Goal: Task Accomplishment & Management: Complete application form

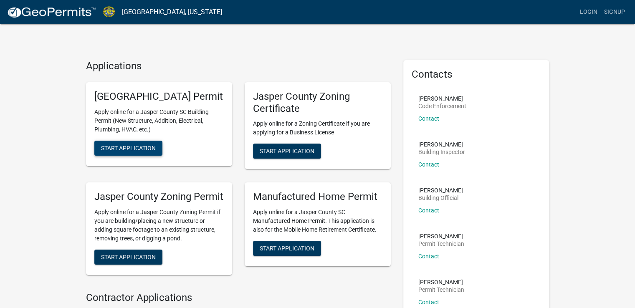
click at [129, 151] on span "Start Application" at bounding box center [128, 147] width 55 height 7
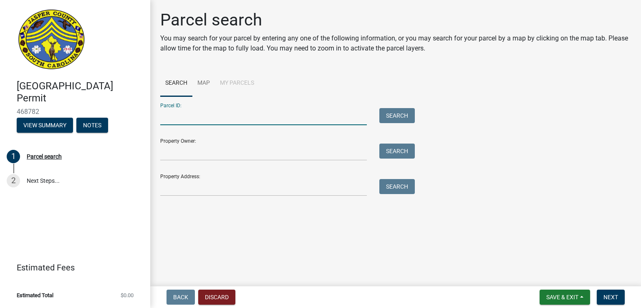
click at [174, 119] on input "Parcel ID:" at bounding box center [263, 116] width 207 height 17
type input "0830006082"
click at [392, 114] on button "Search" at bounding box center [396, 115] width 35 height 15
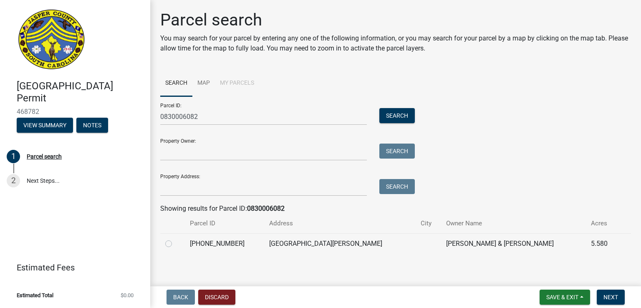
click at [175, 239] on label at bounding box center [175, 239] width 0 height 0
click at [175, 243] on input "radio" at bounding box center [177, 241] width 5 height 5
radio input "true"
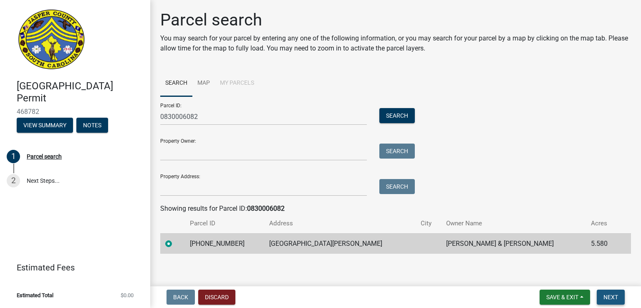
click at [610, 298] on span "Next" at bounding box center [611, 297] width 15 height 7
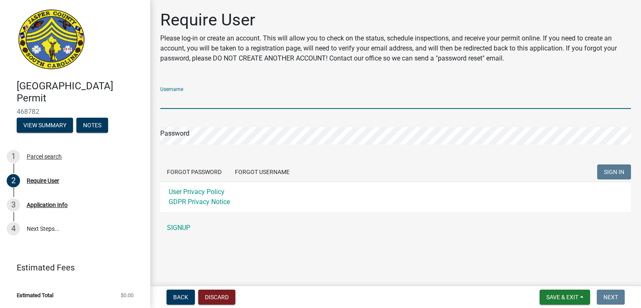
click at [177, 99] on input "Username" at bounding box center [395, 100] width 471 height 17
type input "[PERSON_NAME]"
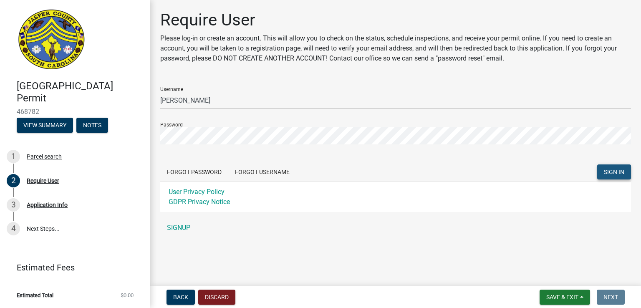
click at [602, 172] on button "SIGN IN" at bounding box center [614, 171] width 34 height 15
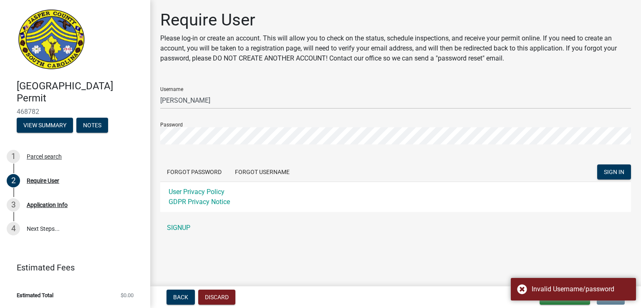
click at [482, 210] on div "User Privacy Policy GDPR Privacy Notice" at bounding box center [395, 197] width 471 height 30
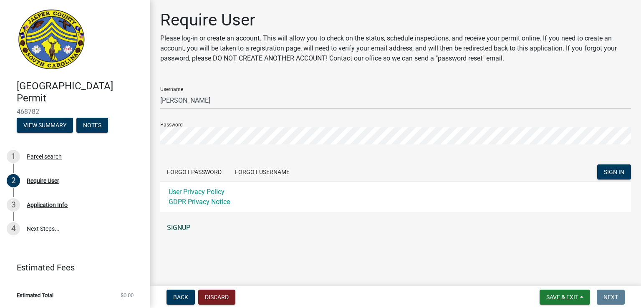
click at [174, 227] on link "SIGNUP" at bounding box center [395, 228] width 471 height 17
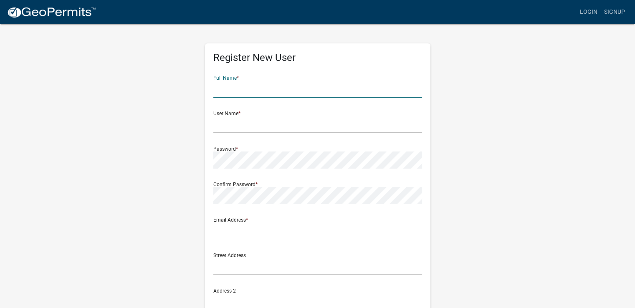
click at [217, 94] on input "text" at bounding box center [317, 89] width 209 height 17
type input "[PERSON_NAME]"
click at [229, 124] on input "text" at bounding box center [317, 124] width 209 height 17
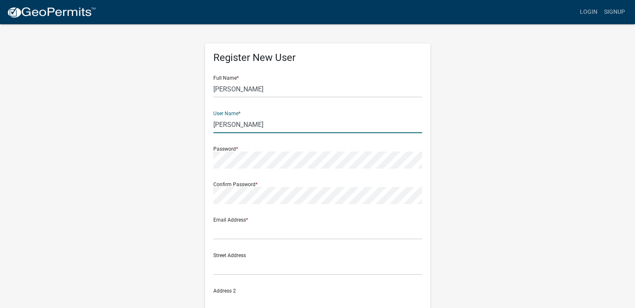
type input "[PERSON_NAME]"
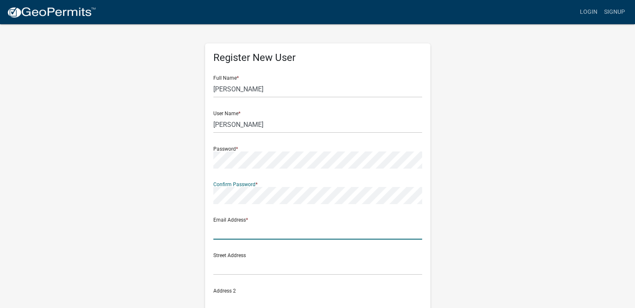
click at [221, 234] on input "text" at bounding box center [317, 231] width 209 height 17
type input "[EMAIL_ADDRESS][PERSON_NAME][DOMAIN_NAME]"
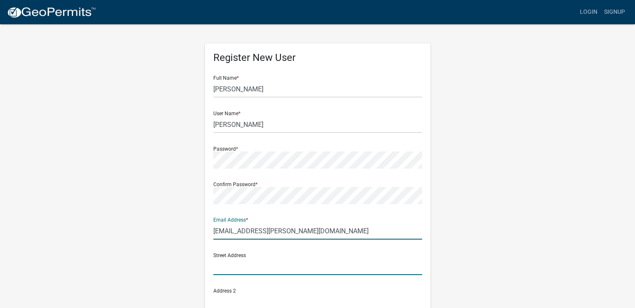
click at [227, 269] on input "text" at bounding box center [317, 266] width 209 height 17
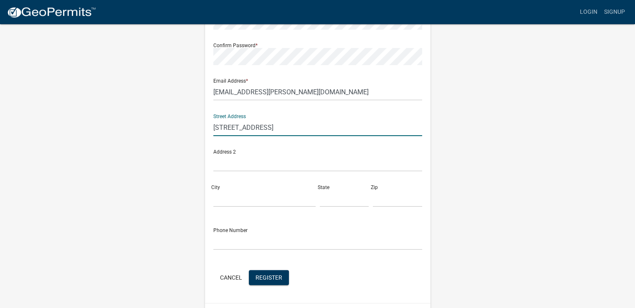
type input "[STREET_ADDRESS]"
click at [230, 200] on input "City" at bounding box center [264, 198] width 102 height 17
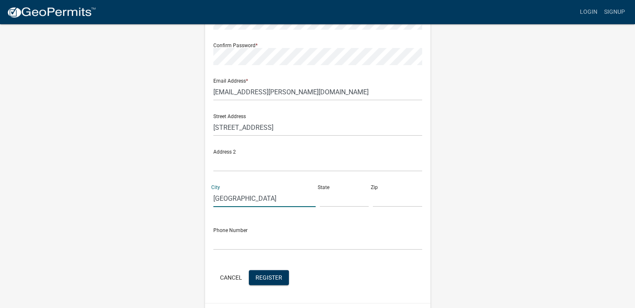
type input "[GEOGRAPHIC_DATA]"
click at [327, 201] on input "text" at bounding box center [344, 198] width 49 height 17
type input "SC"
click at [379, 196] on input "text" at bounding box center [397, 198] width 49 height 17
type input "29448"
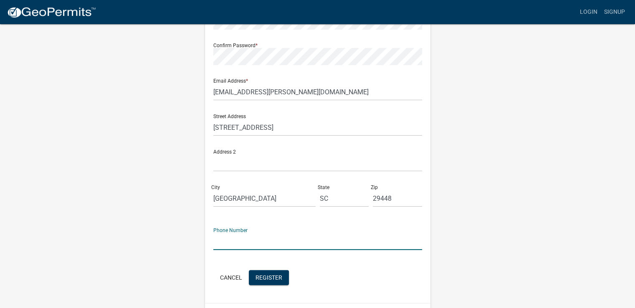
click at [234, 241] on input "text" at bounding box center [317, 241] width 209 height 17
type input "8652717420"
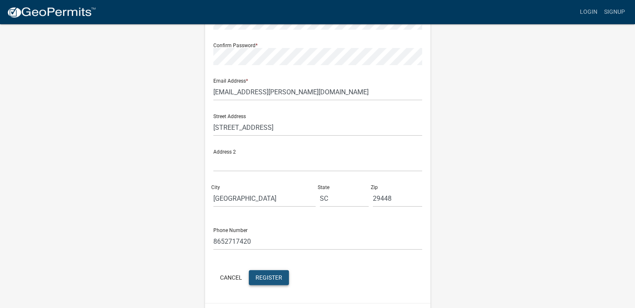
click at [265, 275] on span "Register" at bounding box center [268, 277] width 27 height 7
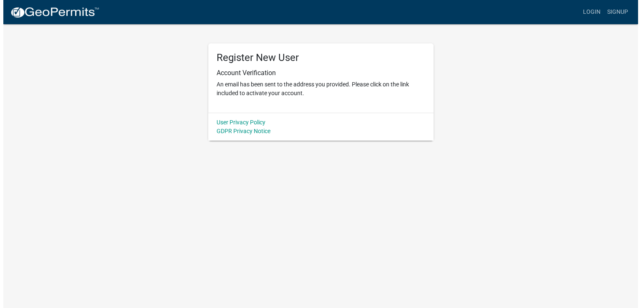
scroll to position [0, 0]
click at [596, 13] on link "Login" at bounding box center [595, 12] width 24 height 16
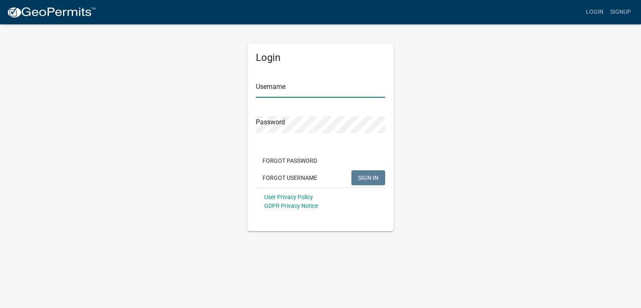
type input "[PERSON_NAME]"
click at [367, 174] on span "SIGN IN" at bounding box center [368, 177] width 20 height 7
click at [220, 123] on div "Login Username [PERSON_NAME] Password Forgot Password Forgot Username SIGN IN U…" at bounding box center [321, 127] width 476 height 208
click at [367, 176] on span "SIGN IN" at bounding box center [368, 177] width 20 height 7
click at [225, 119] on div "Login Username [PERSON_NAME] Password Forgot Password Forgot Username SIGN IN U…" at bounding box center [321, 127] width 476 height 208
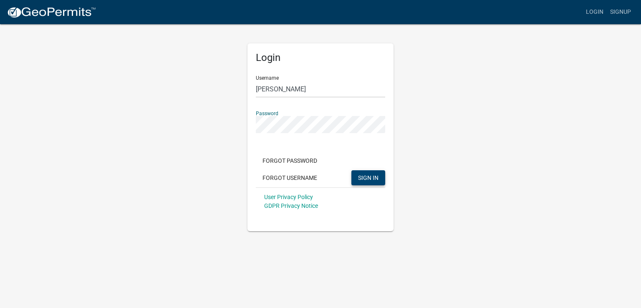
drag, startPoint x: 554, startPoint y: 160, endPoint x: 546, endPoint y: 157, distance: 8.3
click at [552, 159] on div "Login Username [PERSON_NAME] Password Forgot Password Forgot Username SIGN IN U…" at bounding box center [321, 127] width 476 height 208
click at [361, 176] on span "SIGN IN" at bounding box center [368, 177] width 20 height 7
click at [358, 177] on button "SIGN IN" at bounding box center [368, 177] width 34 height 15
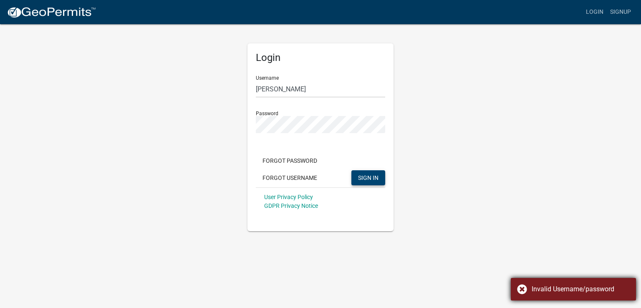
click at [523, 287] on div "Invalid Username/password" at bounding box center [573, 289] width 125 height 23
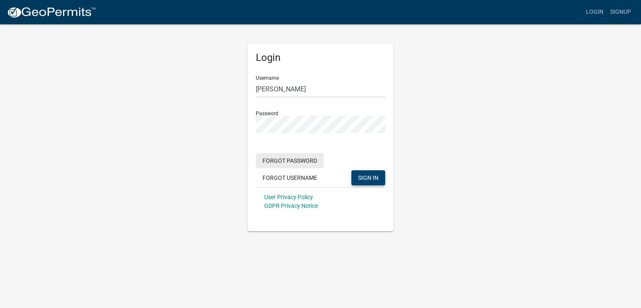
click at [279, 159] on button "Forgot Password" at bounding box center [290, 160] width 68 height 15
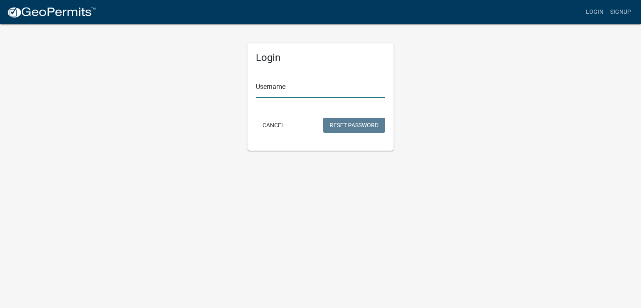
click at [270, 86] on input "Username" at bounding box center [320, 89] width 129 height 17
type input "[PERSON_NAME]"
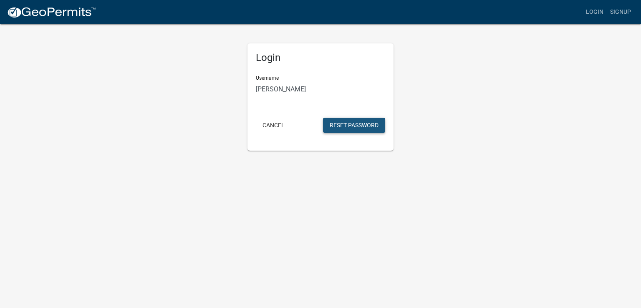
click at [339, 122] on button "Reset Password" at bounding box center [354, 125] width 62 height 15
